Goal: Find contact information: Find contact information

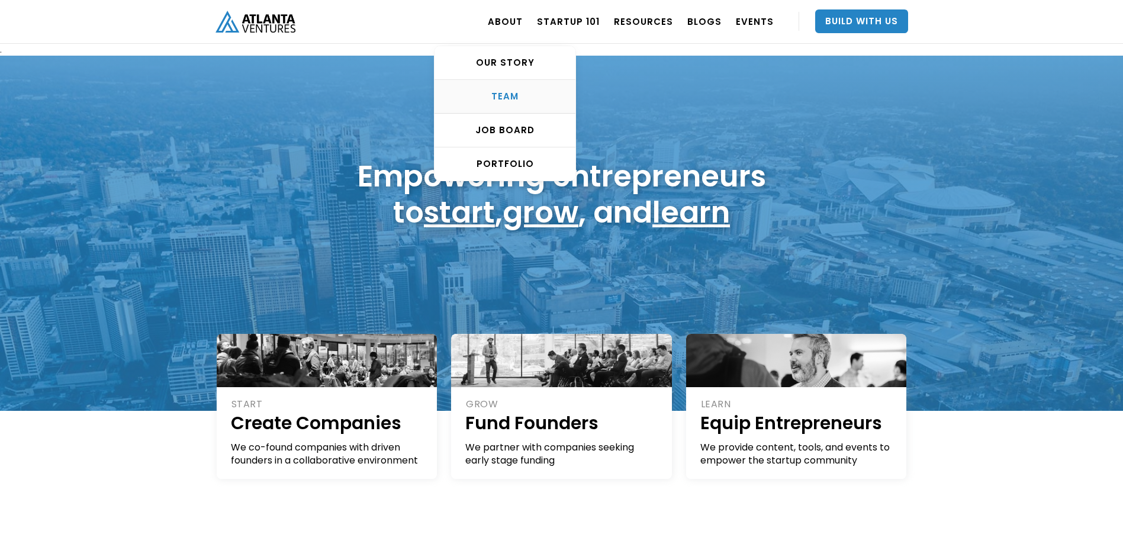
click at [520, 92] on div "TEAM" at bounding box center [505, 97] width 141 height 12
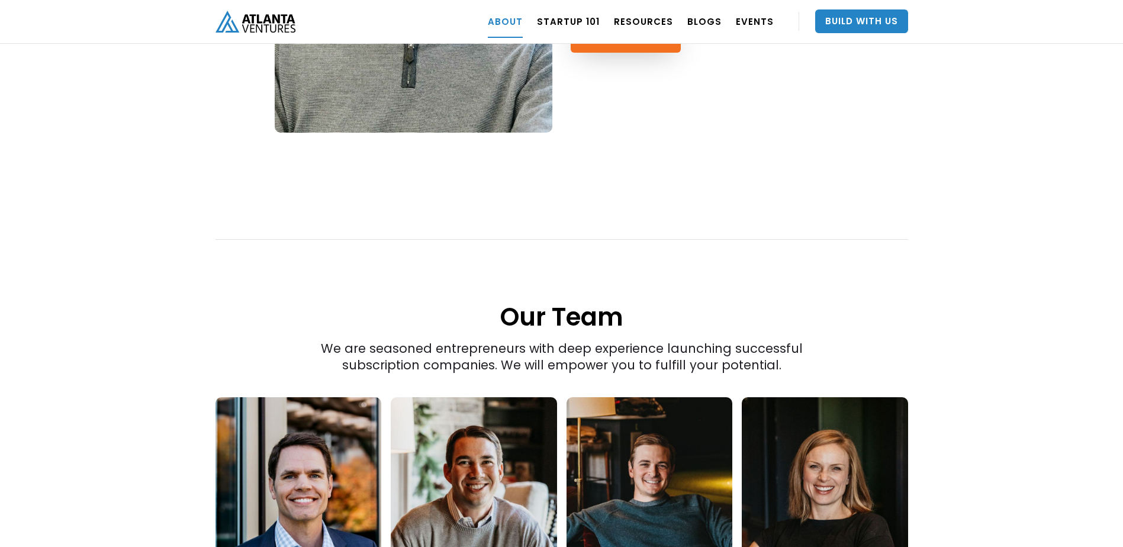
scroll to position [1676, 0]
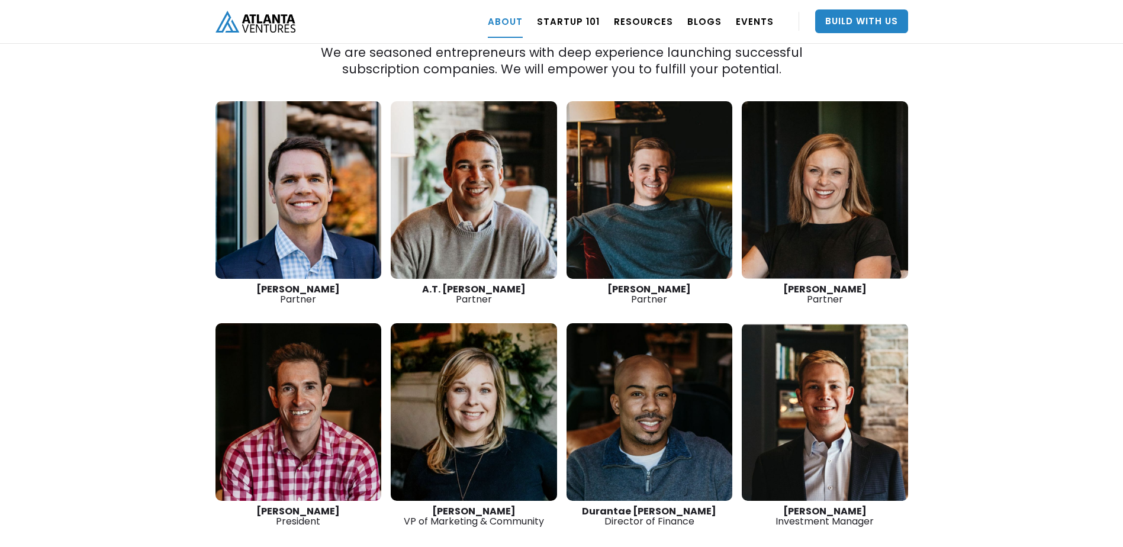
drag, startPoint x: 870, startPoint y: 473, endPoint x: 791, endPoint y: 473, distance: 79.3
click at [791, 506] on div "[PERSON_NAME] Investment Manager" at bounding box center [825, 516] width 166 height 20
copy strong "[PERSON_NAME]"
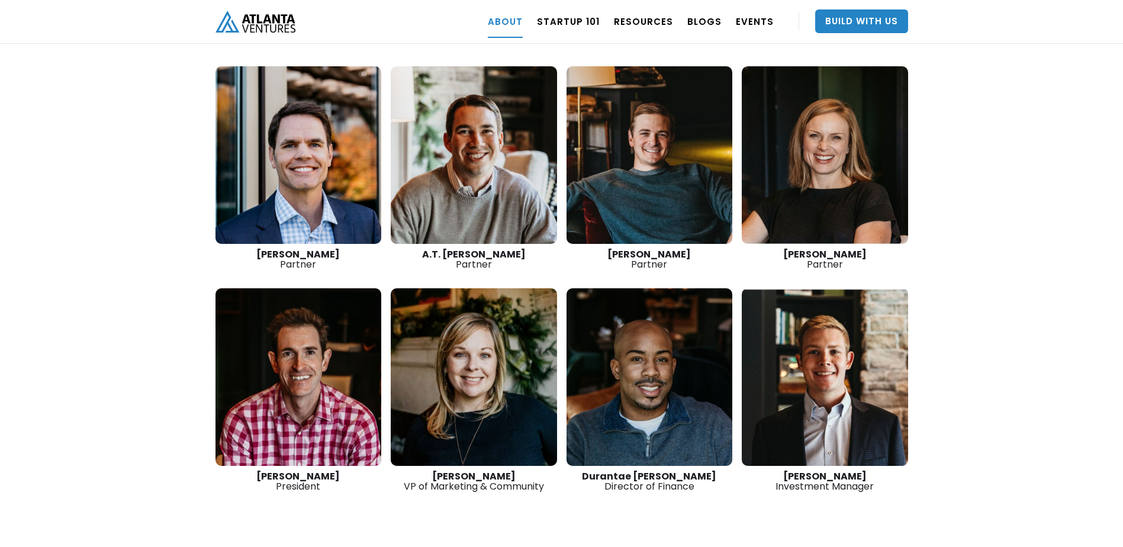
scroll to position [1736, 0]
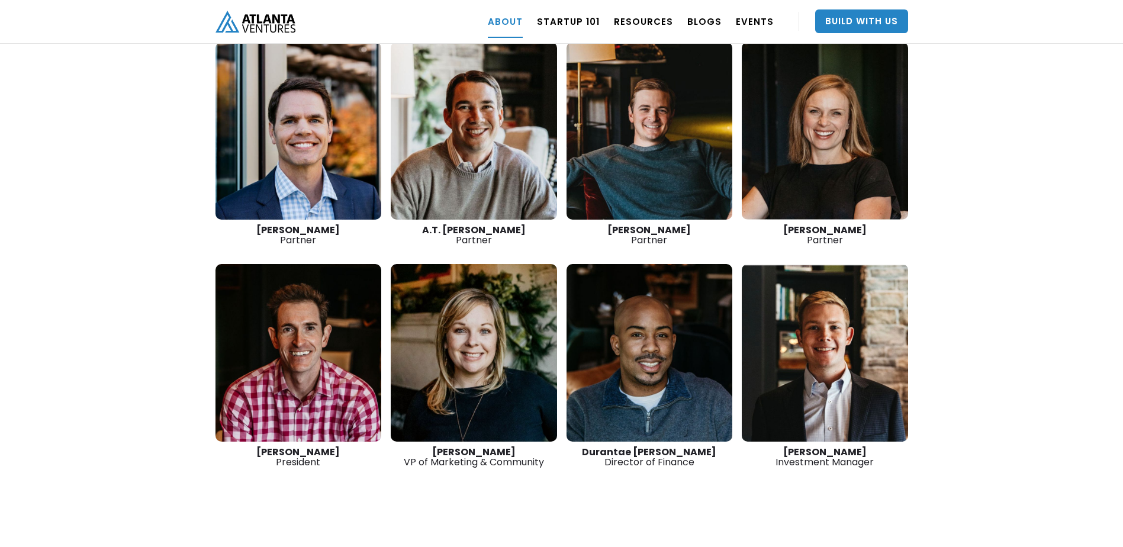
click at [531, 225] on div "A.T. [PERSON_NAME] Partner" at bounding box center [474, 235] width 166 height 20
drag, startPoint x: 520, startPoint y: 191, endPoint x: 448, endPoint y: 191, distance: 71.7
click at [448, 225] on div "A.T. [PERSON_NAME] Partner" at bounding box center [474, 235] width 166 height 20
